Goal: Task Accomplishment & Management: Complete application form

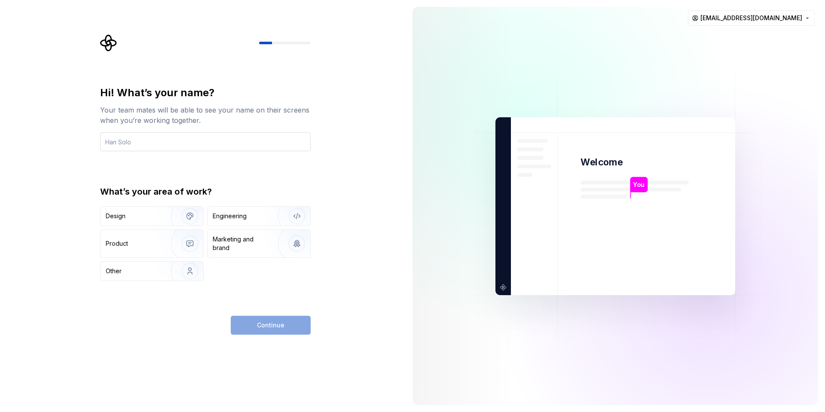
click at [168, 141] on input "text" at bounding box center [205, 141] width 210 height 19
type input "[PERSON_NAME]"
click at [248, 214] on div "Engineering" at bounding box center [247, 216] width 68 height 9
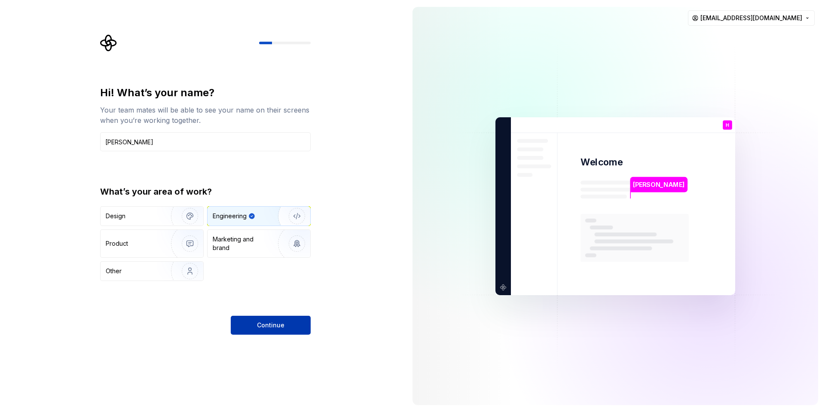
click at [274, 326] on span "Continue" at bounding box center [270, 325] width 27 height 9
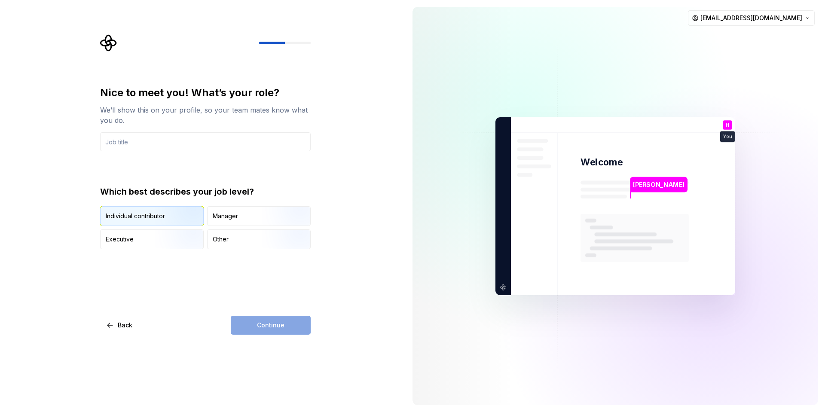
click at [183, 223] on img "button" at bounding box center [182, 227] width 55 height 58
click at [271, 329] on div "Continue" at bounding box center [271, 325] width 80 height 19
click at [181, 141] on input "text" at bounding box center [205, 141] width 210 height 19
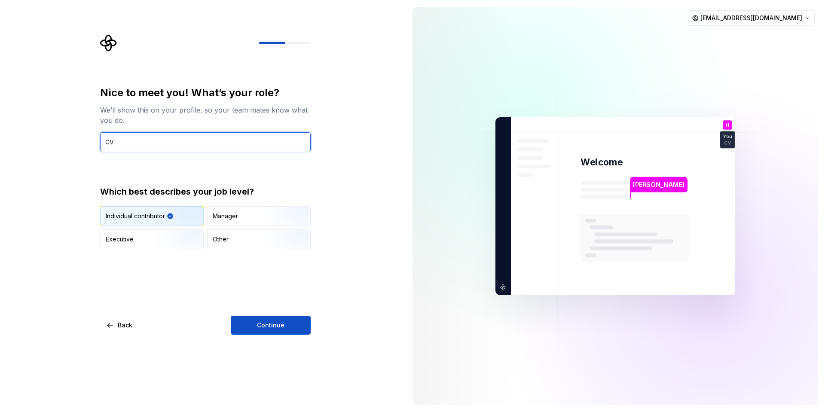
click at [181, 140] on input "CV" at bounding box center [205, 141] width 210 height 19
type input "S"
type input "CEO"
click at [280, 335] on div "Nice to meet you! What’s your role? We’ll show this on your profile, so your te…" at bounding box center [202, 206] width 405 height 412
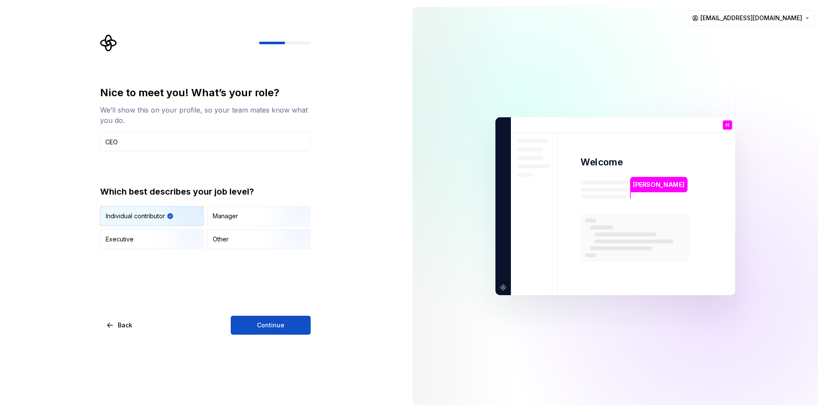
click at [326, 318] on div "Nice to meet you! What’s your role? We’ll show this on your profile, so your te…" at bounding box center [202, 206] width 405 height 412
click at [298, 329] on button "Continue" at bounding box center [271, 325] width 80 height 19
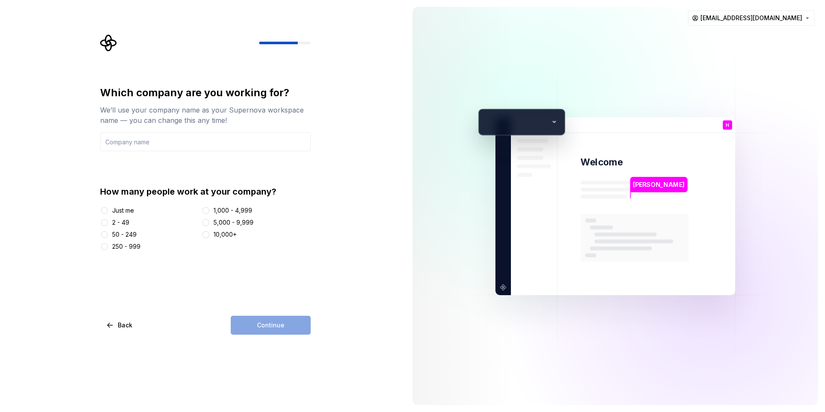
click at [112, 210] on div "Just me" at bounding box center [123, 210] width 22 height 9
click at [108, 210] on button "Just me" at bounding box center [104, 210] width 7 height 7
click at [127, 224] on div "2 - 49" at bounding box center [120, 222] width 17 height 9
click at [108, 224] on button "2 - 49" at bounding box center [104, 222] width 7 height 7
click at [277, 320] on div "Continue" at bounding box center [271, 325] width 80 height 19
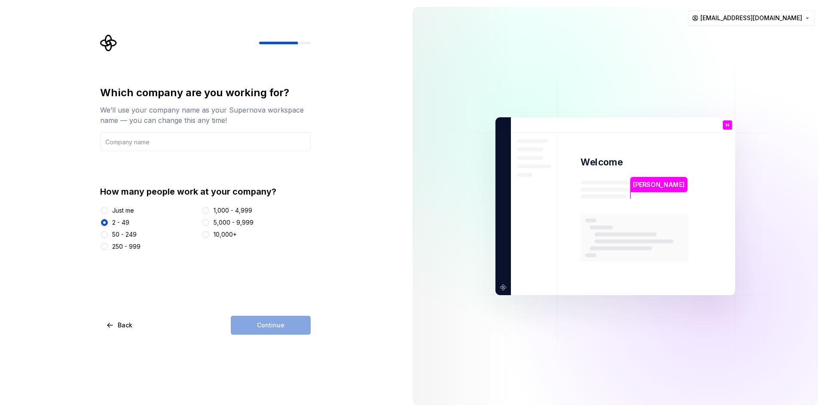
click at [129, 207] on div "Just me" at bounding box center [123, 210] width 22 height 9
click at [108, 207] on button "Just me" at bounding box center [104, 210] width 7 height 7
click at [138, 143] on input "text" at bounding box center [205, 141] width 210 height 19
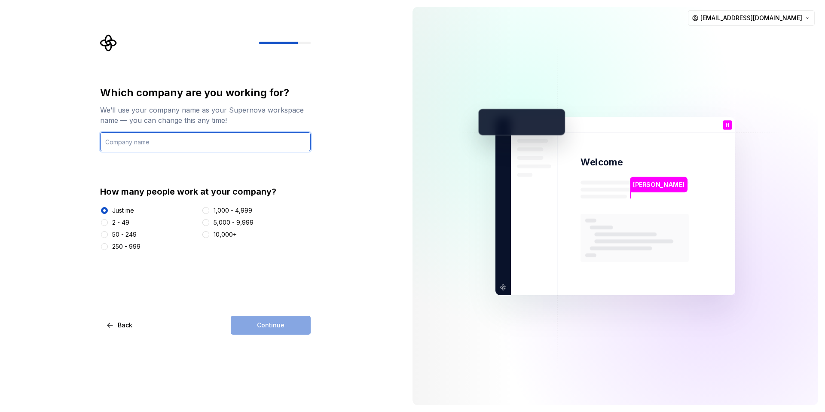
type input "CoderzPark"
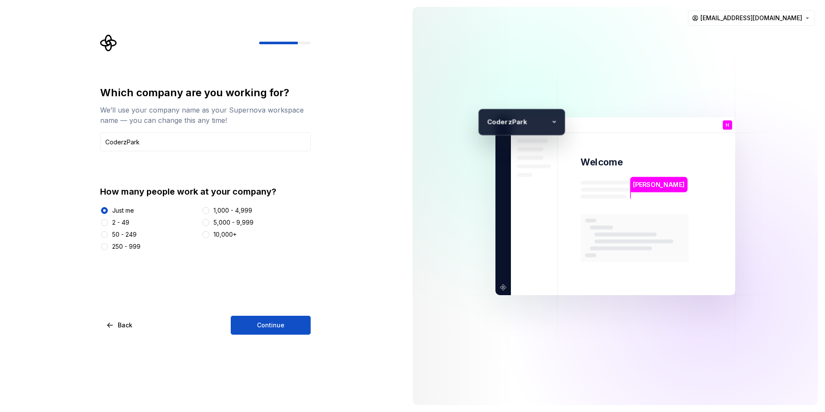
click at [123, 219] on div "2 - 49" at bounding box center [120, 222] width 17 height 9
click at [108, 219] on button "2 - 49" at bounding box center [104, 222] width 7 height 7
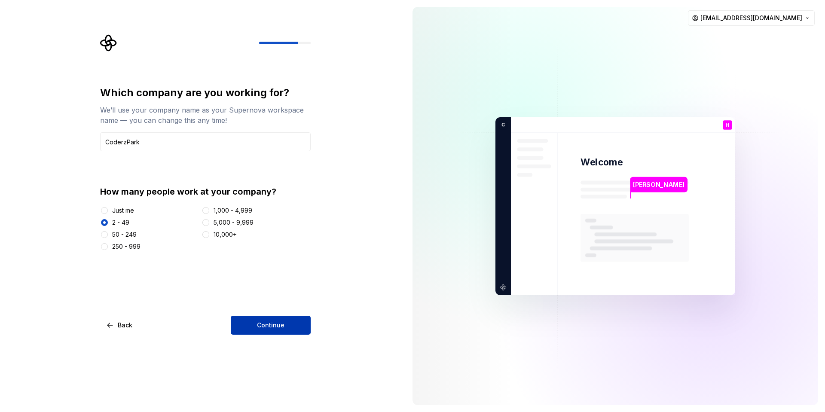
click at [270, 321] on span "Continue" at bounding box center [270, 325] width 27 height 9
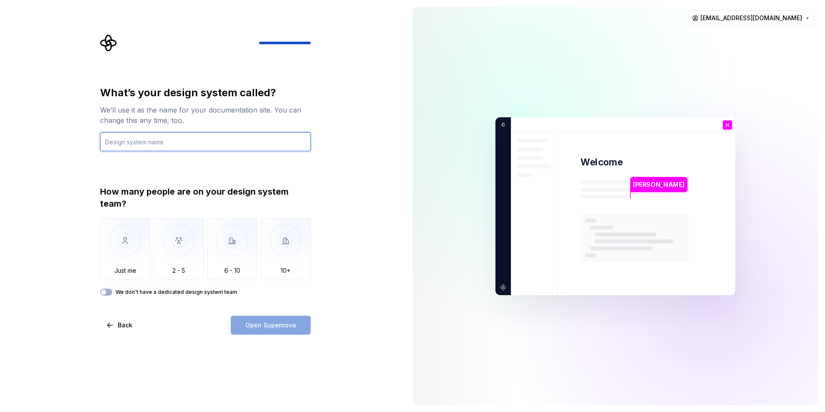
click at [190, 145] on input "text" at bounding box center [205, 141] width 210 height 19
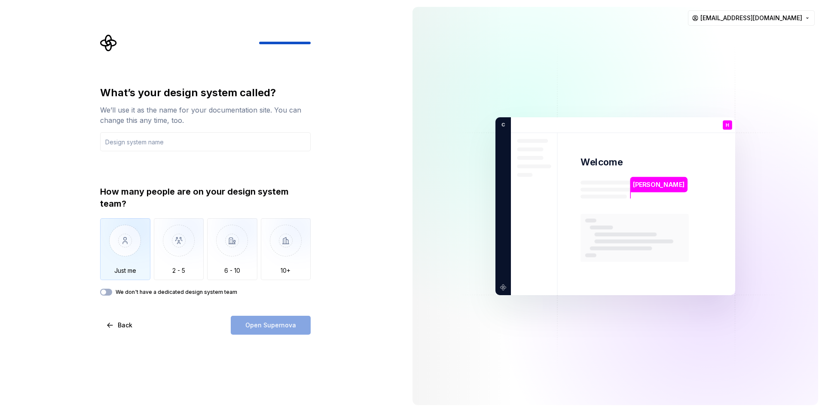
click at [139, 278] on div "Just me" at bounding box center [125, 249] width 50 height 62
click at [104, 290] on span "button" at bounding box center [103, 292] width 5 height 5
click at [267, 328] on div "Open Supernova" at bounding box center [271, 325] width 80 height 19
click at [134, 143] on input "text" at bounding box center [205, 141] width 210 height 19
click at [165, 109] on div "We’ll use it as the name for your documentation site. You can change this any t…" at bounding box center [205, 115] width 210 height 21
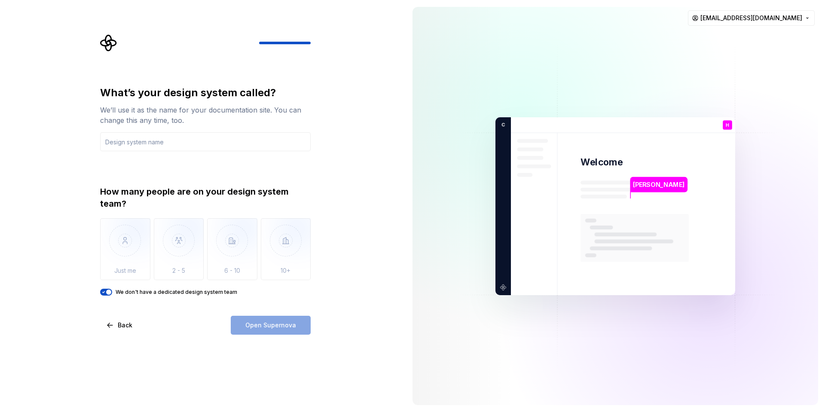
click at [174, 98] on div "What’s your design system called?" at bounding box center [205, 93] width 210 height 14
drag, startPoint x: 99, startPoint y: 116, endPoint x: 137, endPoint y: 112, distance: 38.9
click at [137, 112] on div "What’s your design system called? We’ll use it as the name for your documentati…" at bounding box center [208, 184] width 226 height 300
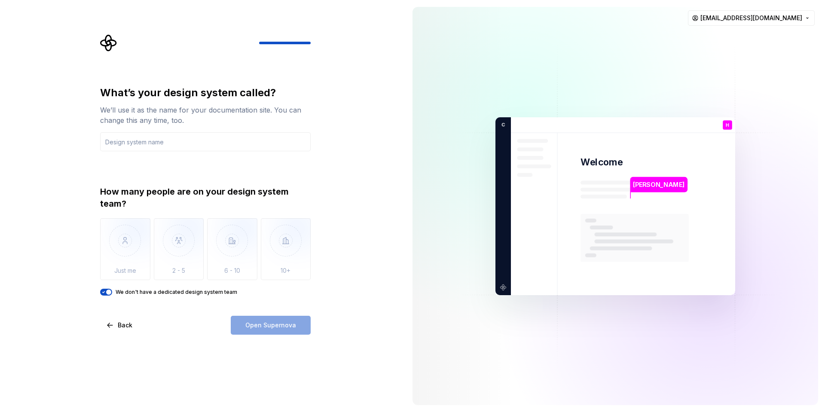
click at [177, 125] on div "We’ll use it as the name for your documentation site. You can change this any t…" at bounding box center [205, 115] width 210 height 21
click at [182, 156] on div "What’s your design system called? We’ll use it as the name for your documentati…" at bounding box center [205, 191] width 210 height 210
click at [185, 152] on div "What’s your design system called? We’ll use it as the name for your documentati…" at bounding box center [205, 191] width 210 height 210
click at [188, 150] on input "text" at bounding box center [205, 141] width 210 height 19
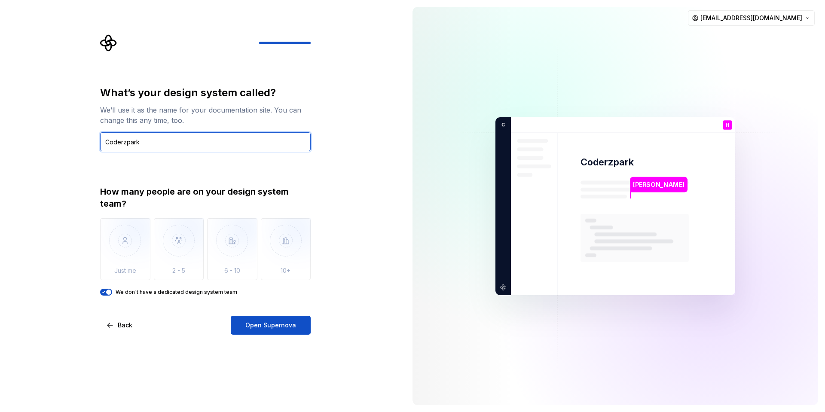
click at [141, 143] on input "Coderzpark" at bounding box center [205, 141] width 210 height 19
type input "CoderzPark"
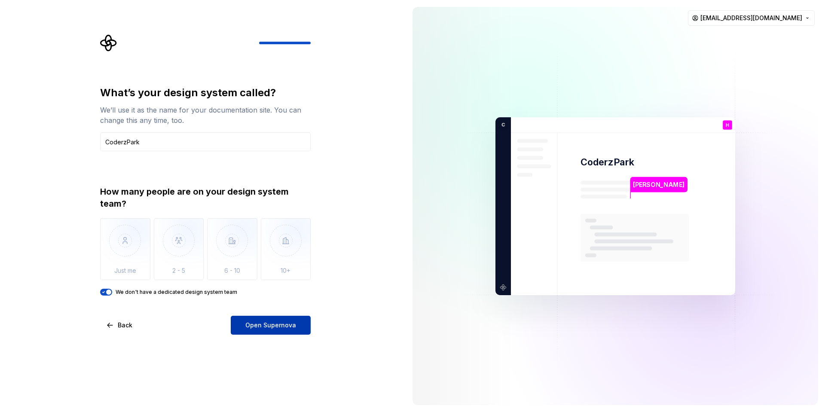
click at [270, 322] on span "Open Supernova" at bounding box center [270, 325] width 51 height 9
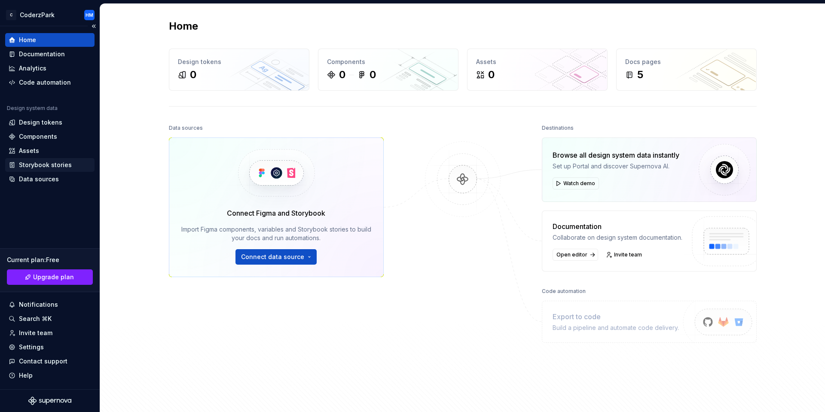
click at [58, 163] on div "Storybook stories" at bounding box center [45, 165] width 53 height 9
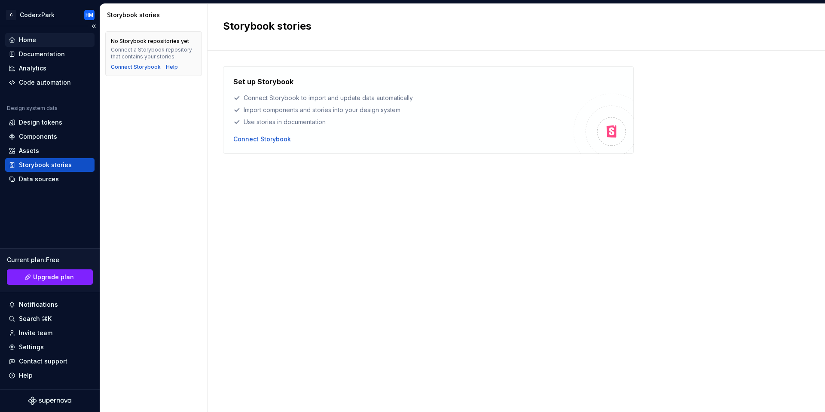
click at [12, 34] on div "Home" at bounding box center [49, 40] width 89 height 14
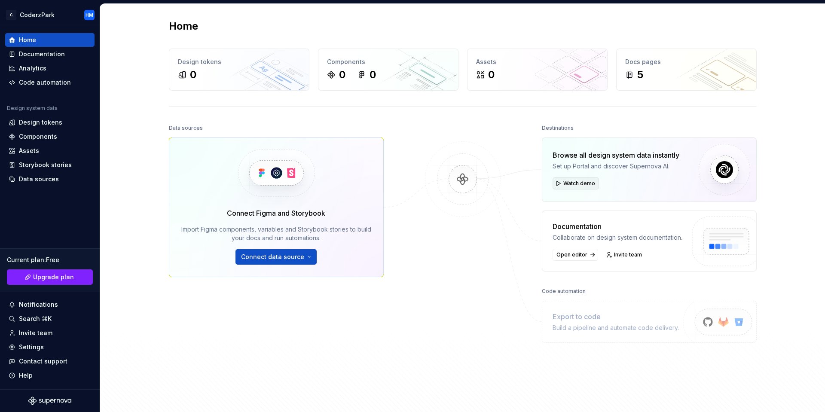
click at [563, 180] on span "Watch demo" at bounding box center [579, 183] width 32 height 7
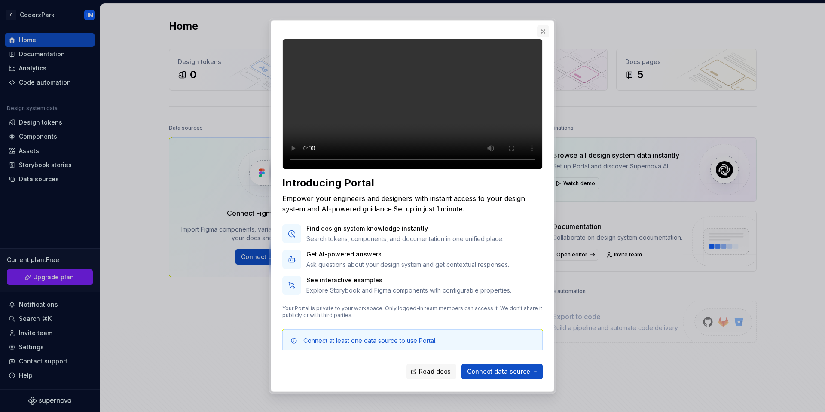
click at [545, 31] on button "button" at bounding box center [543, 31] width 12 height 12
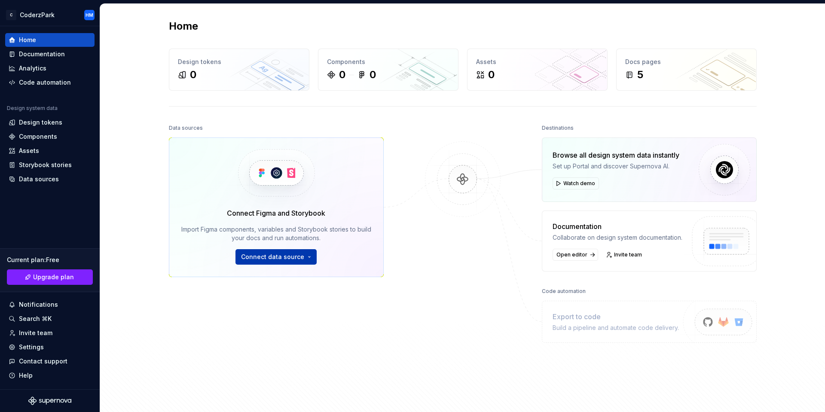
click at [264, 254] on span "Connect data source" at bounding box center [272, 257] width 63 height 9
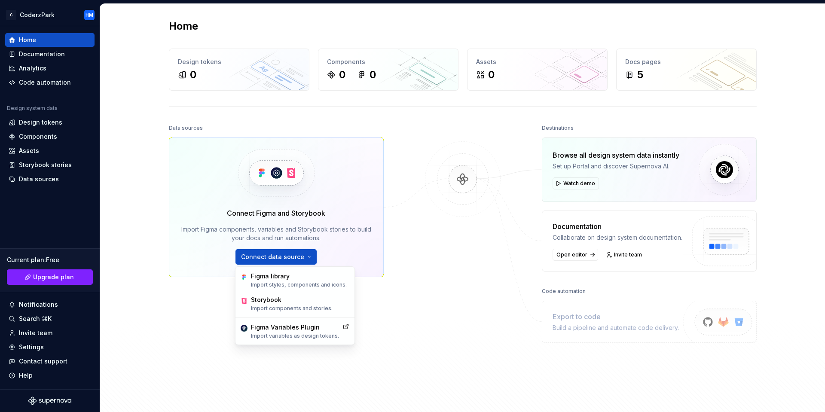
click at [200, 227] on div "Import Figma components, variables and Storybook stories to build your docs and…" at bounding box center [276, 233] width 190 height 17
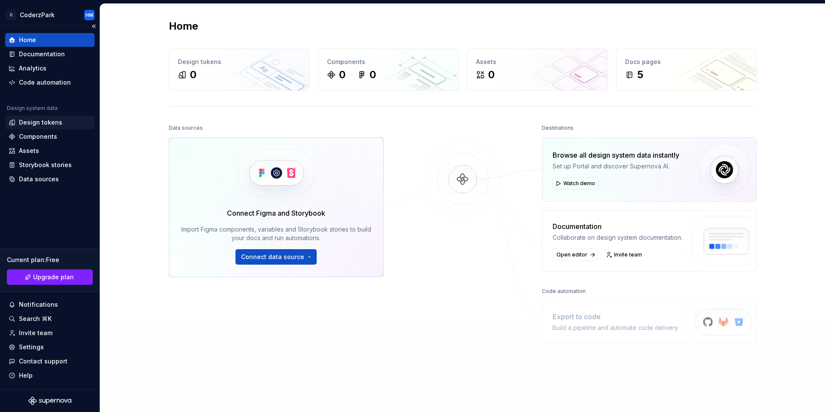
click at [54, 116] on div "Design tokens" at bounding box center [49, 123] width 89 height 14
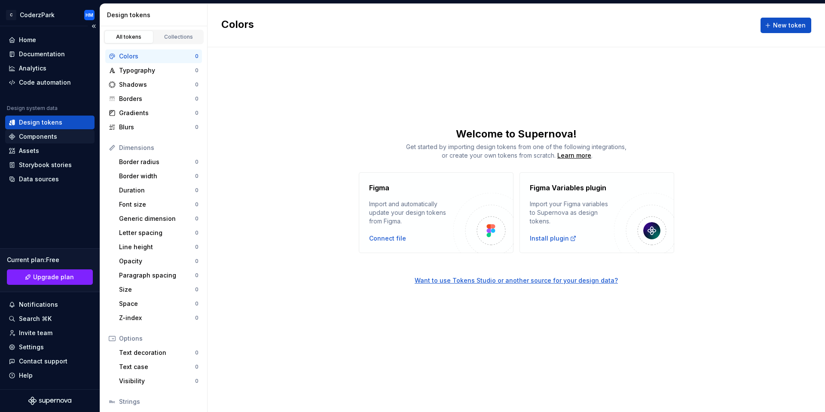
click at [65, 143] on div "Design system data Design tokens Components Assets Storybook stories Data sourc…" at bounding box center [49, 145] width 89 height 81
click at [41, 125] on div "Design tokens" at bounding box center [40, 122] width 43 height 9
click at [41, 134] on div "Components" at bounding box center [38, 136] width 38 height 9
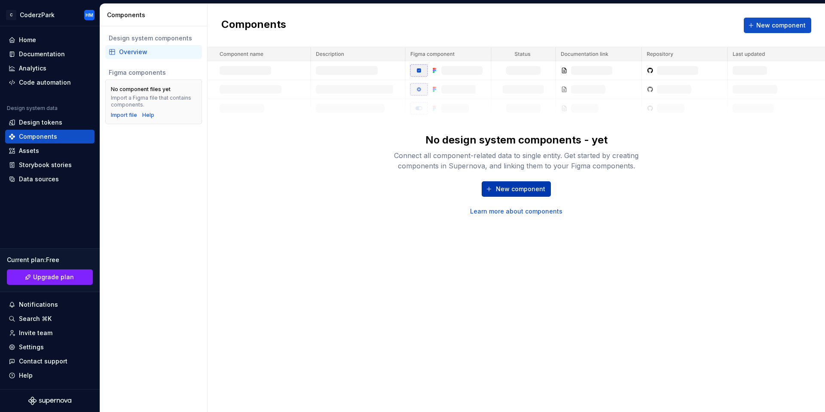
click at [503, 183] on button "New component" at bounding box center [516, 188] width 69 height 15
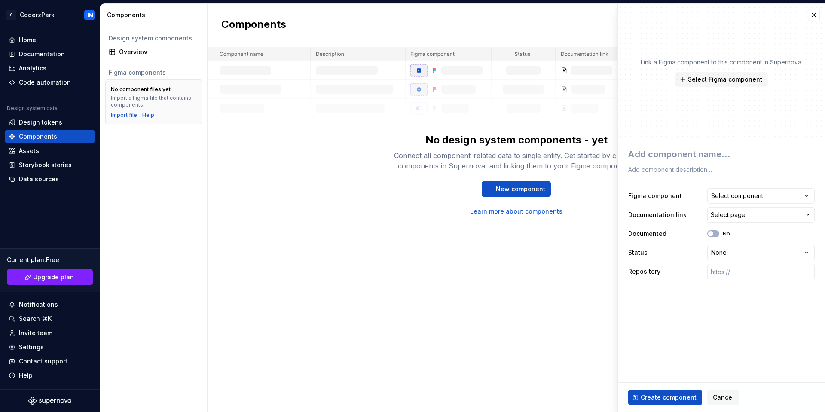
type textarea "*"
click at [735, 218] on span "Select page" at bounding box center [727, 214] width 35 height 9
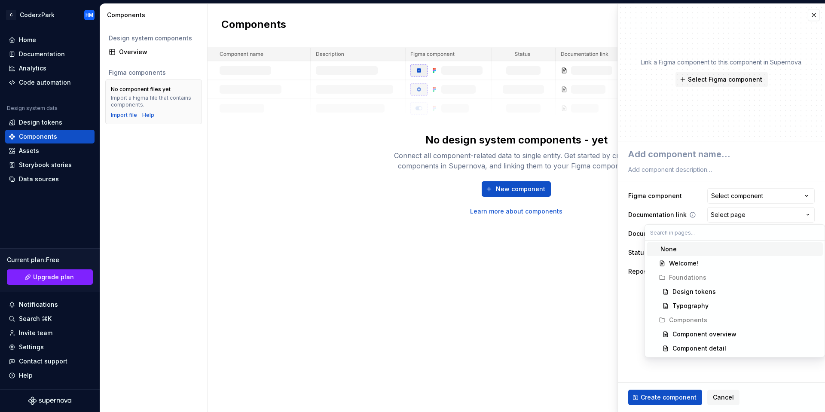
click at [735, 218] on html "**********" at bounding box center [412, 206] width 825 height 412
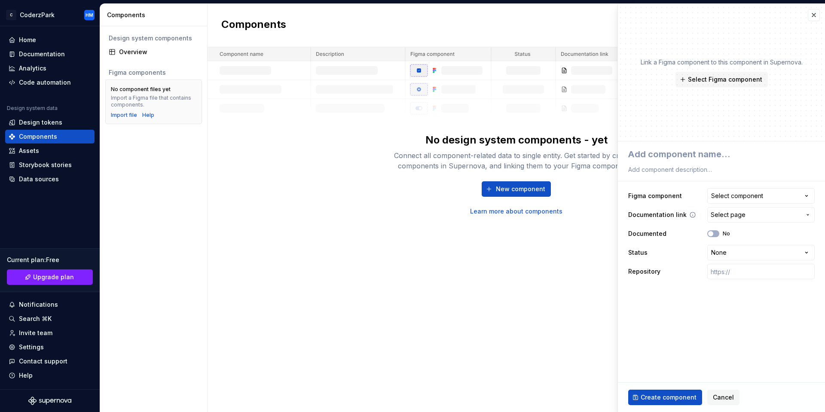
click at [735, 218] on span "Select page" at bounding box center [727, 214] width 35 height 9
click at [520, 319] on html "**********" at bounding box center [412, 206] width 825 height 412
click at [724, 396] on span "Cancel" at bounding box center [723, 397] width 21 height 9
click at [713, 390] on div "Components New component No design system components - yet Connect all componen…" at bounding box center [515, 208] width 617 height 408
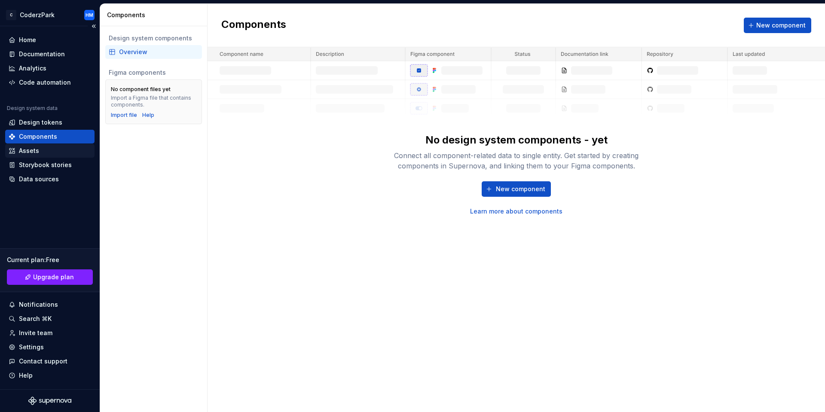
click at [41, 153] on div "Assets" at bounding box center [50, 150] width 82 height 9
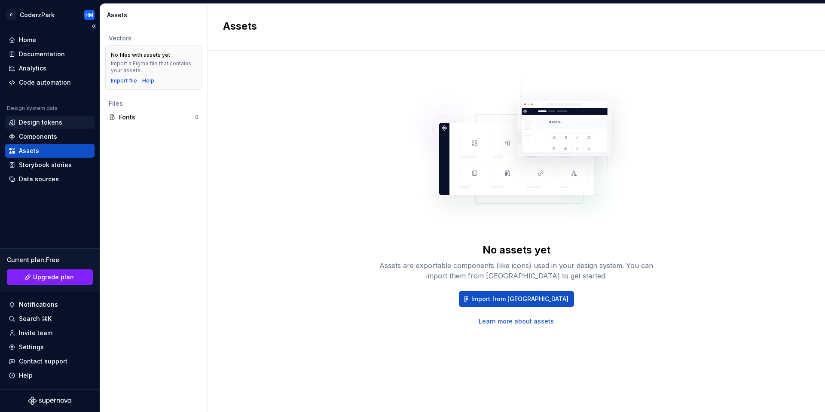
click at [35, 119] on div "Design tokens" at bounding box center [40, 122] width 43 height 9
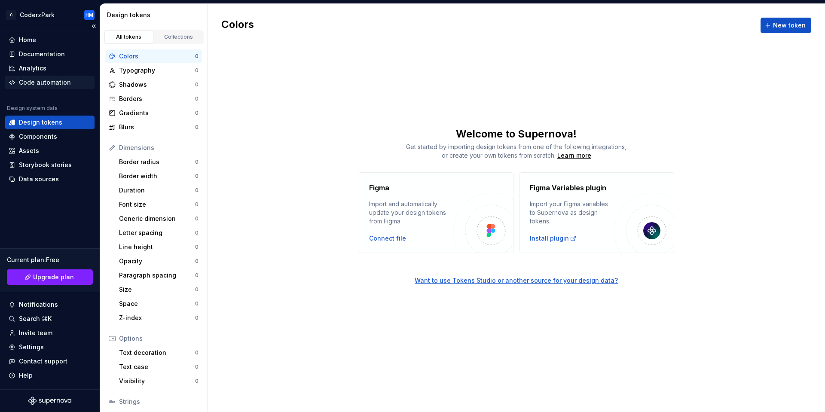
click at [46, 83] on div "Code automation" at bounding box center [45, 82] width 52 height 9
